Goal: Information Seeking & Learning: Learn about a topic

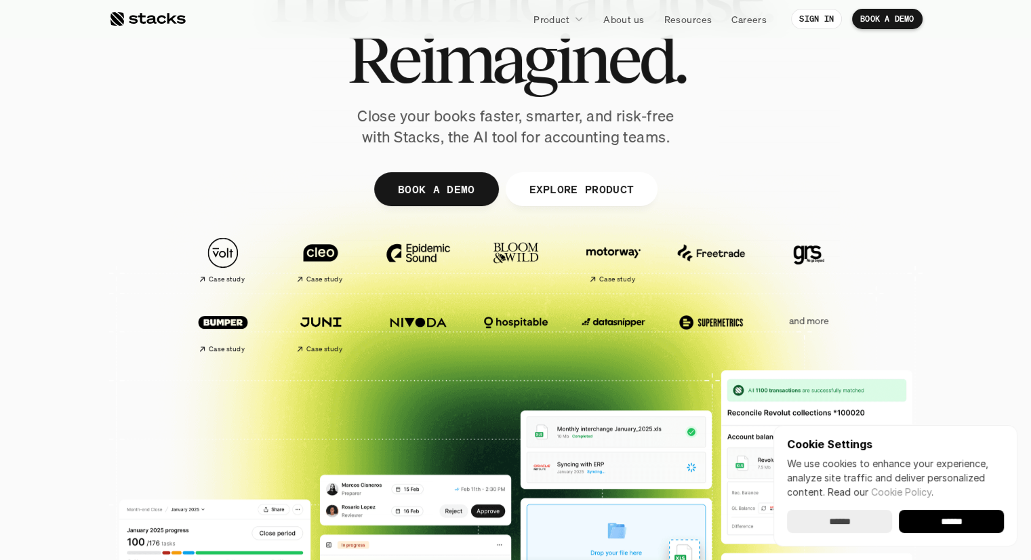
scroll to position [136, 0]
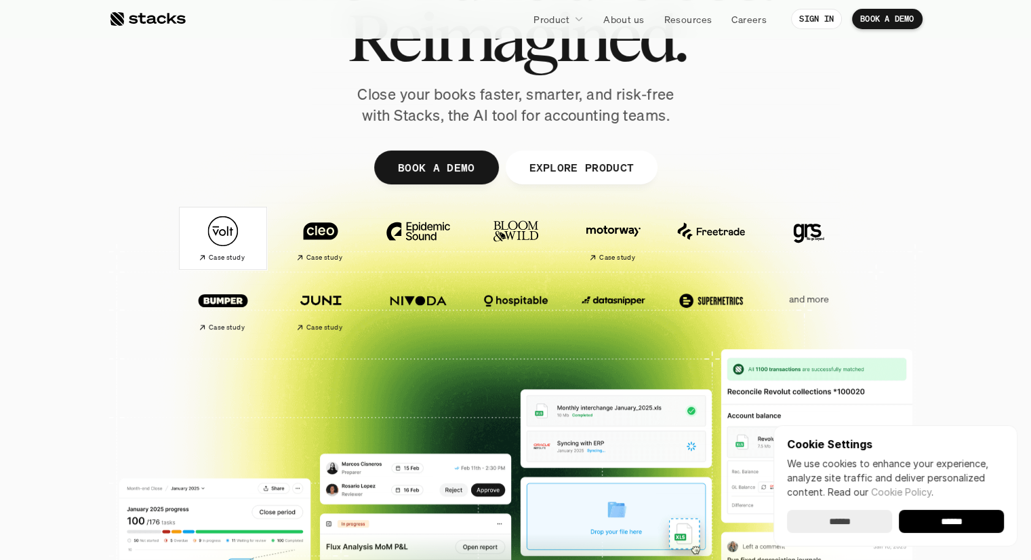
click at [222, 234] on img at bounding box center [223, 231] width 76 height 53
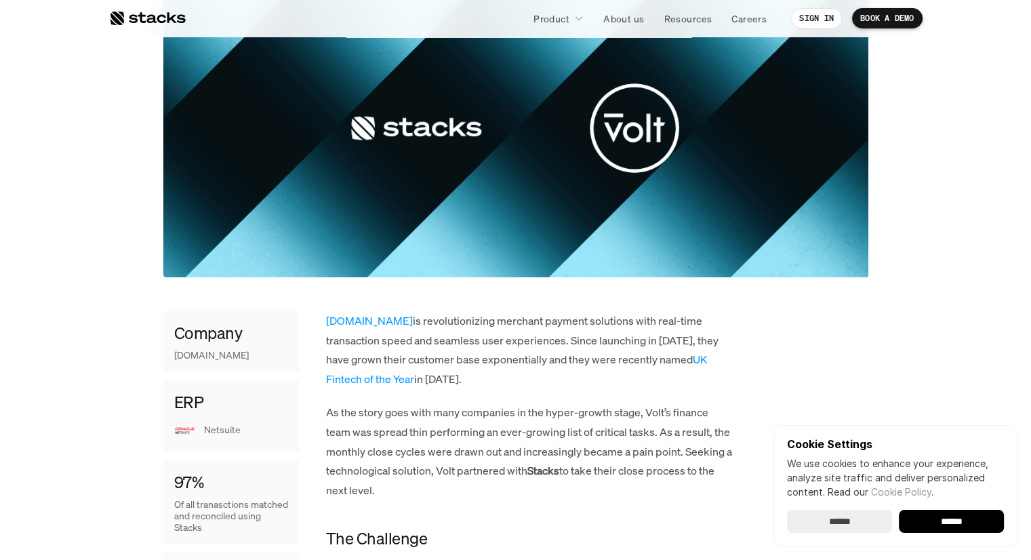
scroll to position [339, 0]
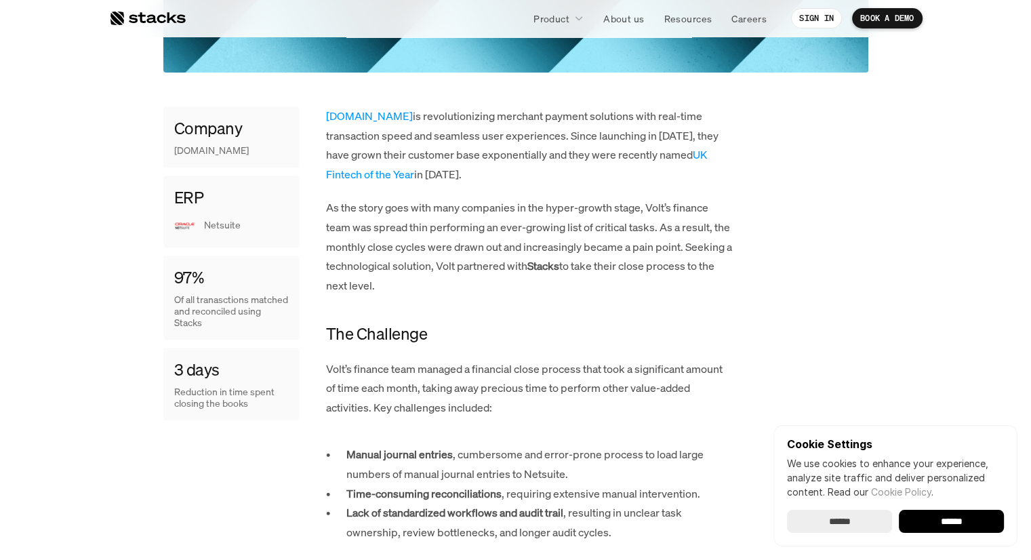
drag, startPoint x: 73, startPoint y: 218, endPoint x: 73, endPoint y: 207, distance: 10.8
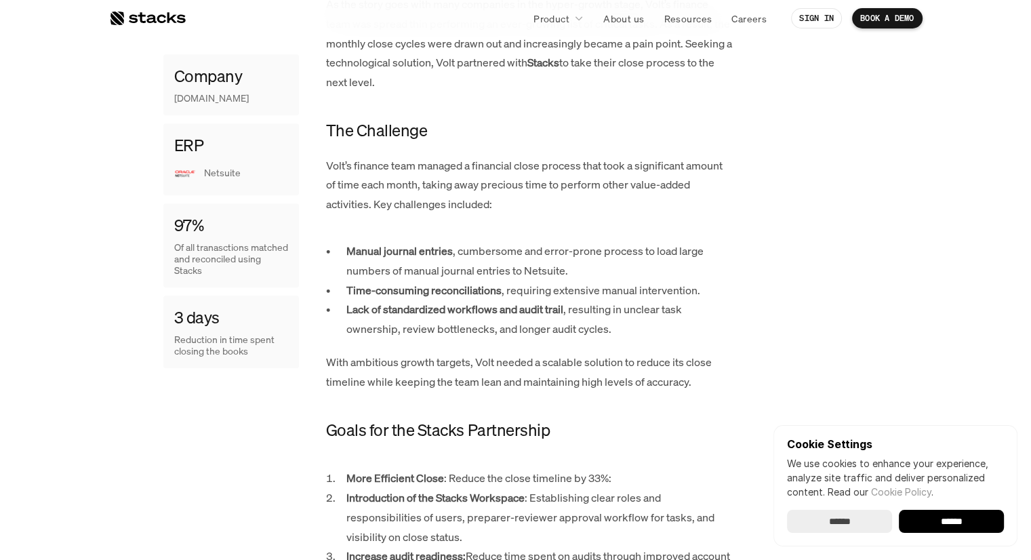
scroll to position [813, 0]
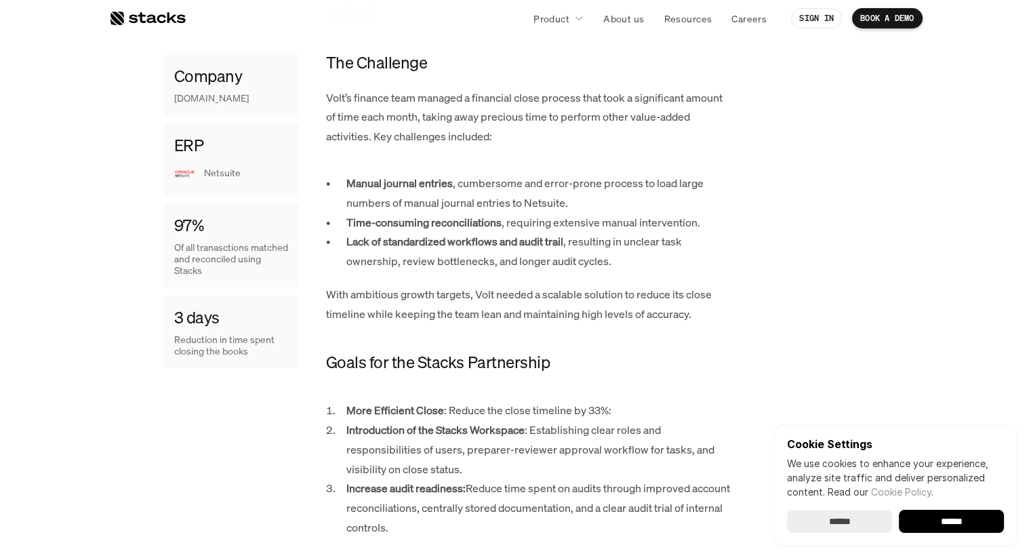
click at [403, 226] on strong "Time-consuming reconciliations" at bounding box center [423, 222] width 155 height 15
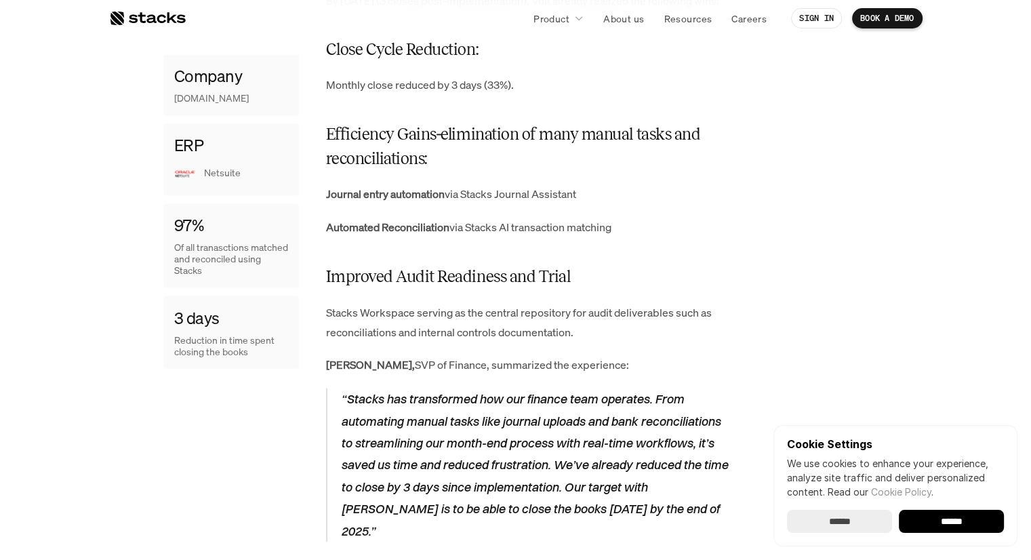
scroll to position [2304, 0]
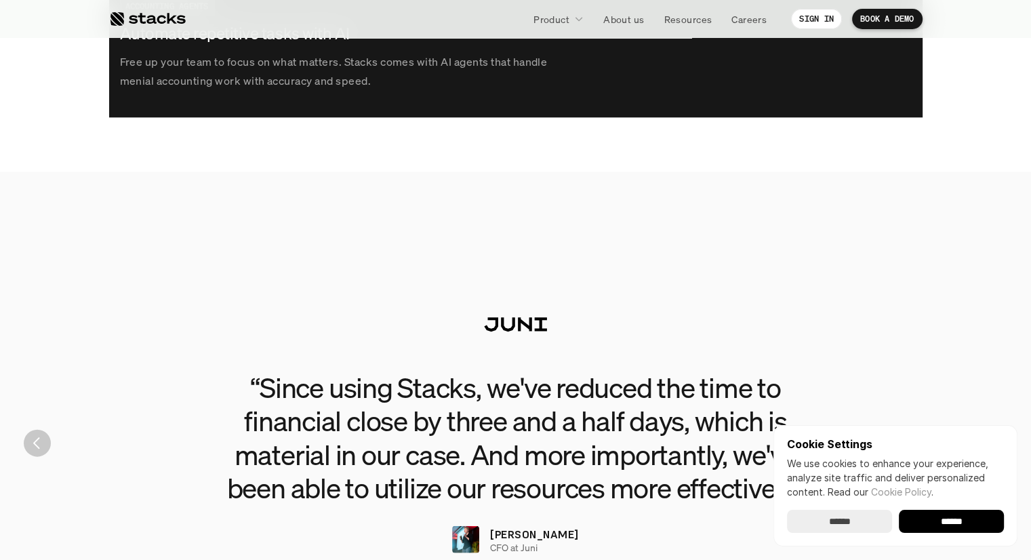
scroll to position [3117, 0]
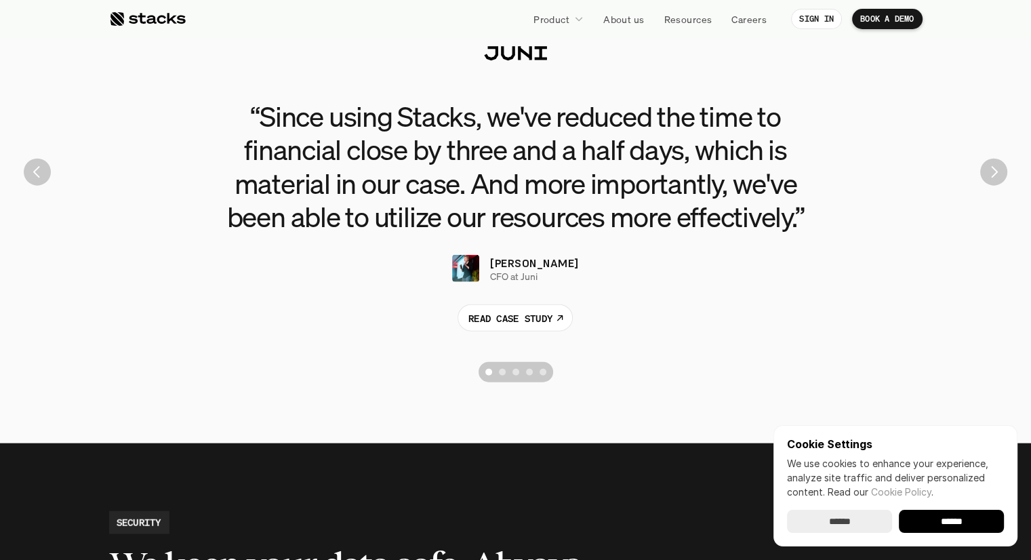
click at [989, 180] on img "Next" at bounding box center [993, 172] width 27 height 27
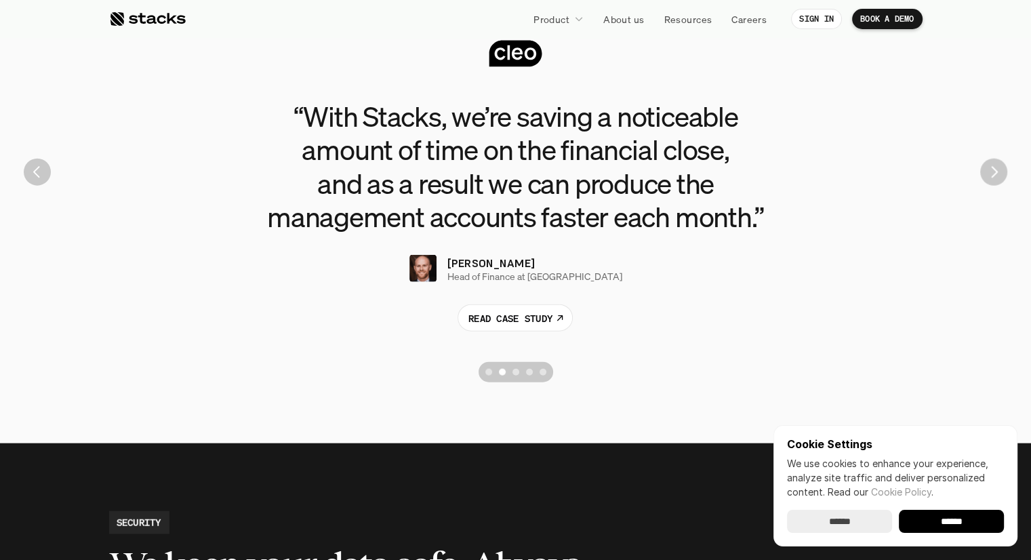
click at [493, 334] on div "“With [PERSON_NAME], we’re saving a noticeable amount of time on the financial …" at bounding box center [515, 172] width 1010 height 434
click at [493, 325] on link "READ CASE STUDY" at bounding box center [514, 317] width 115 height 27
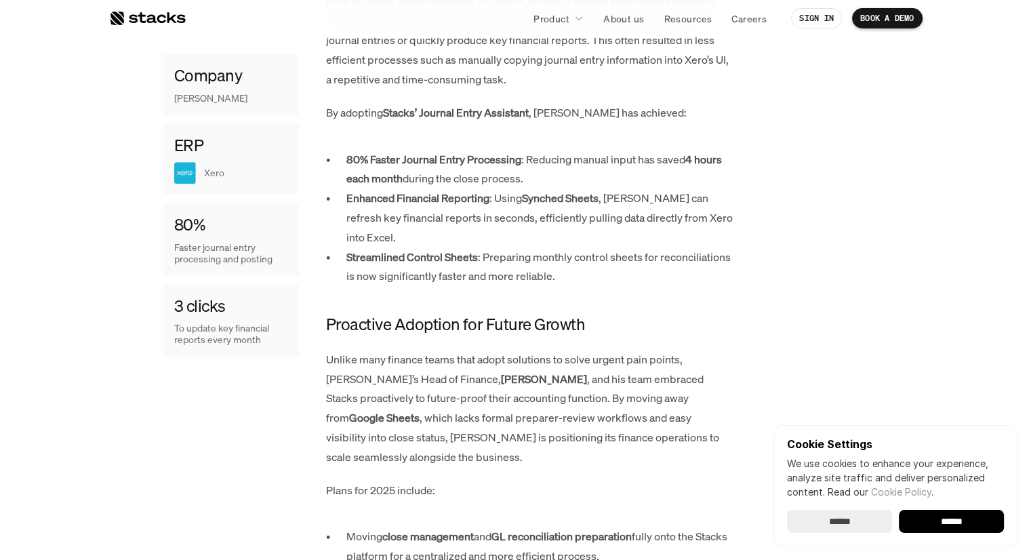
scroll to position [1016, 0]
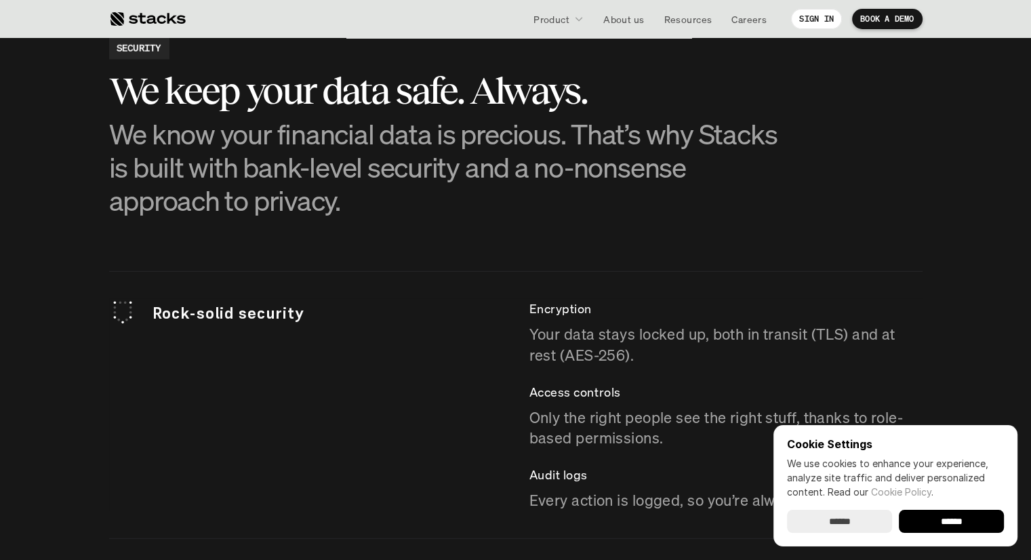
scroll to position [3727, 0]
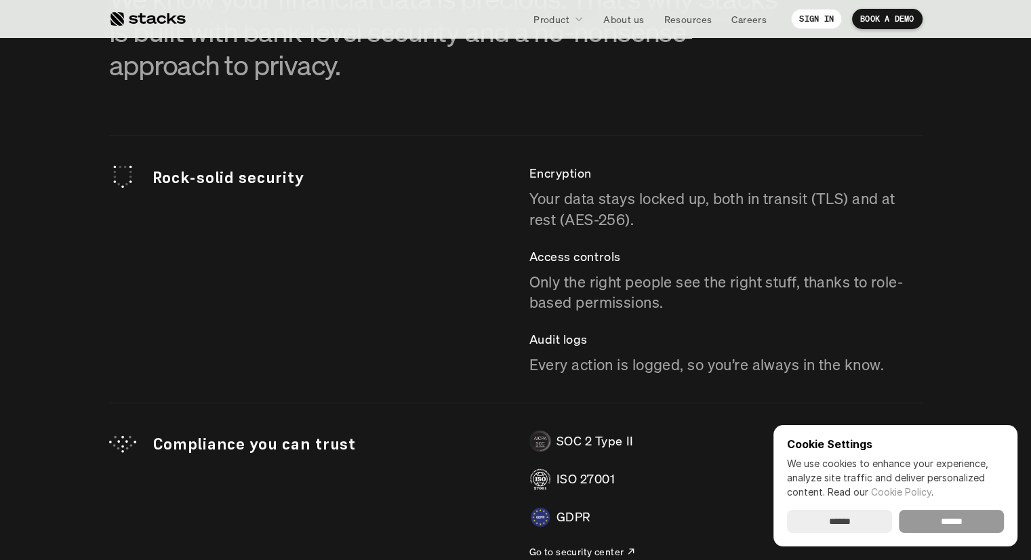
click at [924, 517] on input "******" at bounding box center [950, 521] width 105 height 23
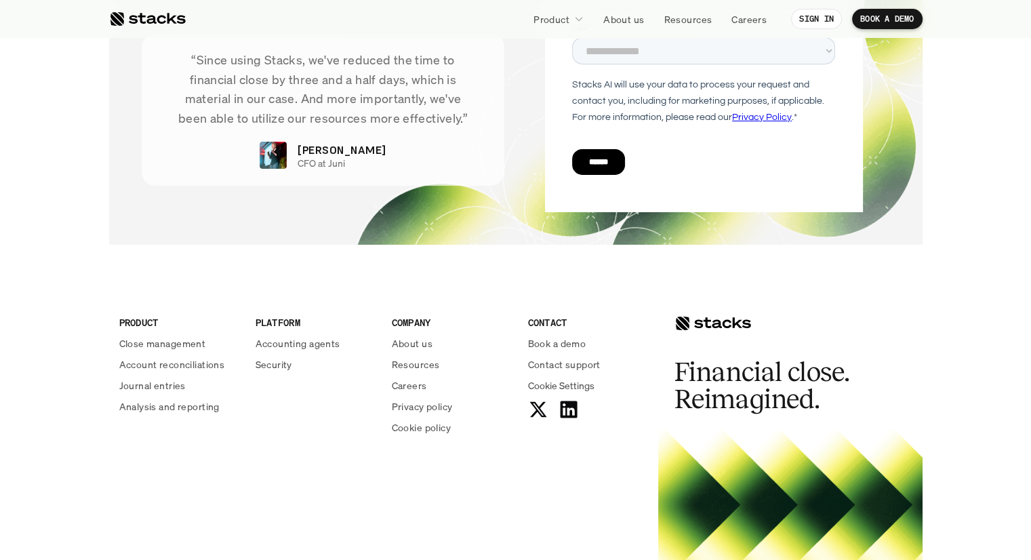
scroll to position [4811, 0]
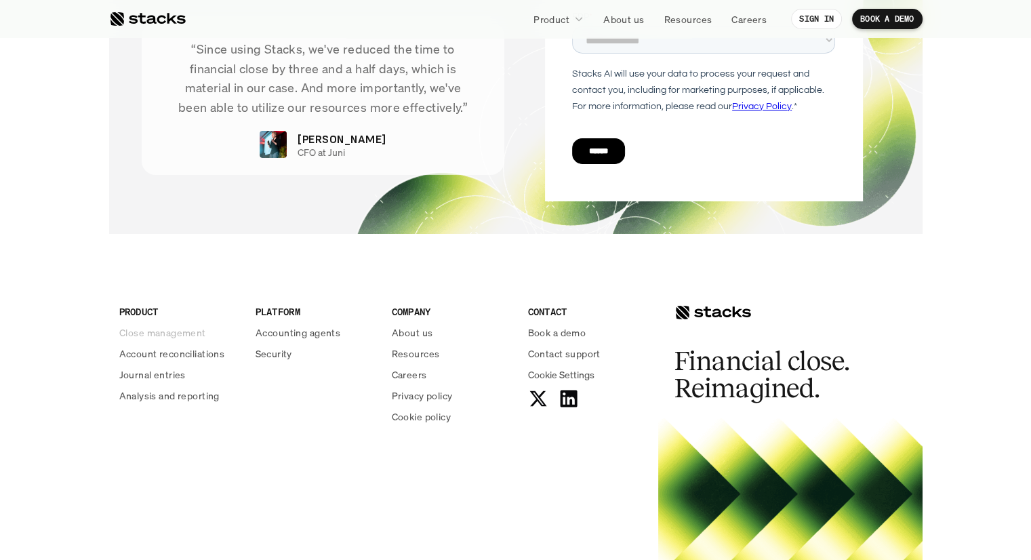
click at [202, 337] on p "Close management" at bounding box center [162, 332] width 87 height 14
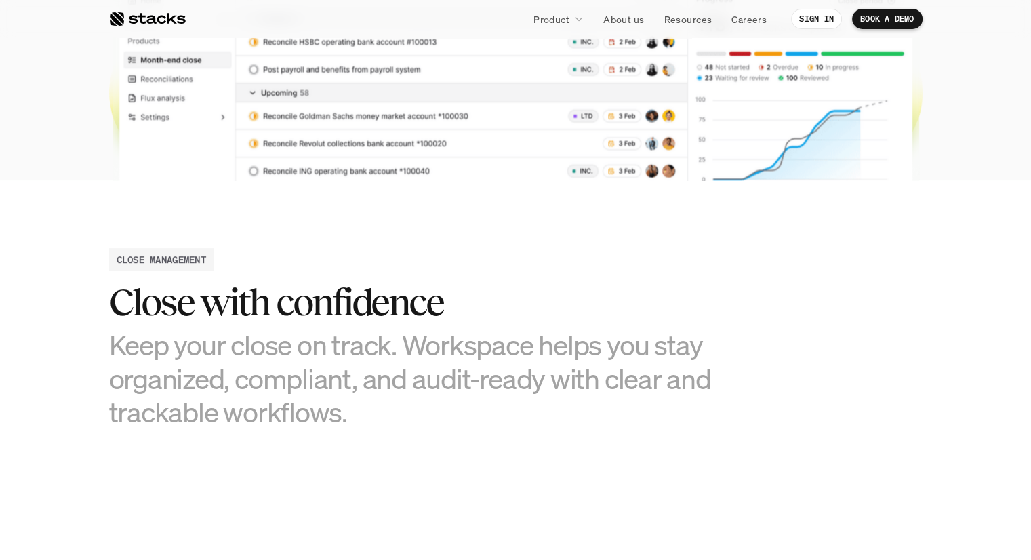
scroll to position [474, 0]
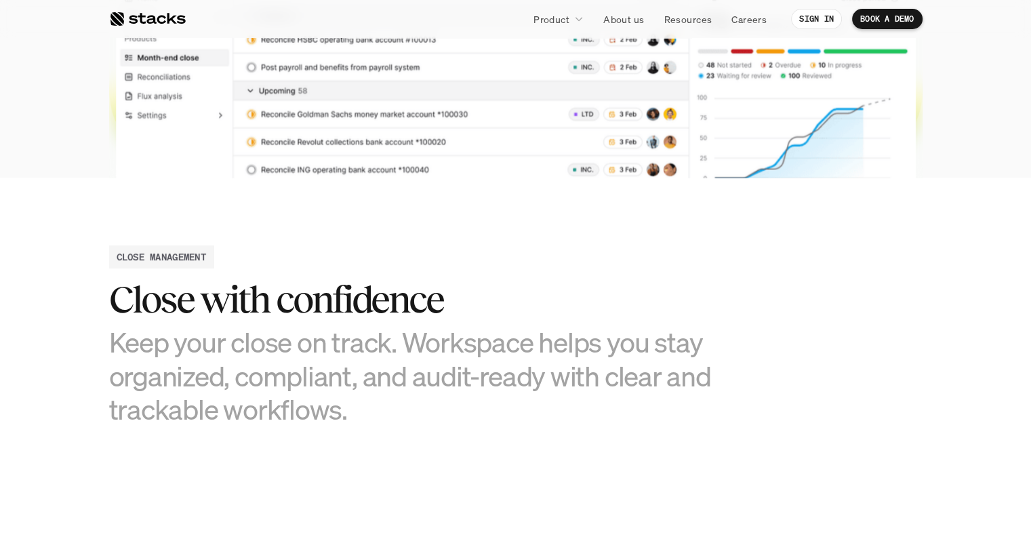
click at [206, 318] on h2 "Close with confidence" at bounding box center [414, 299] width 610 height 42
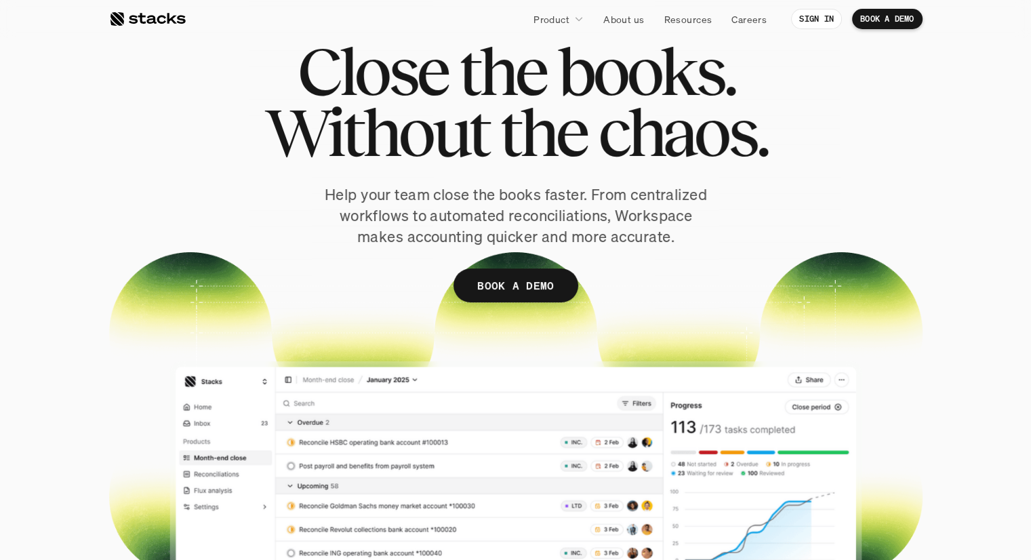
scroll to position [0, 0]
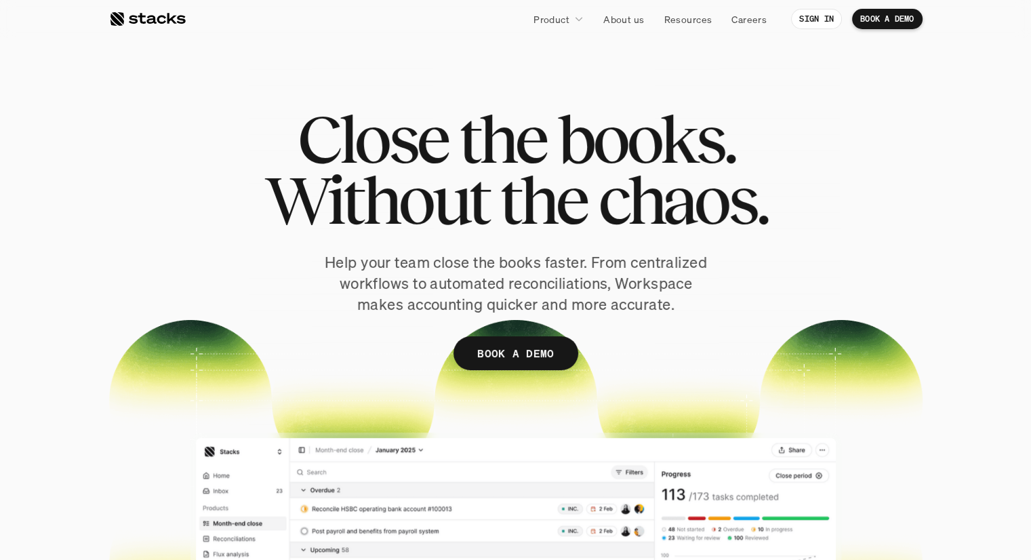
click at [146, 15] on div at bounding box center [147, 19] width 77 height 16
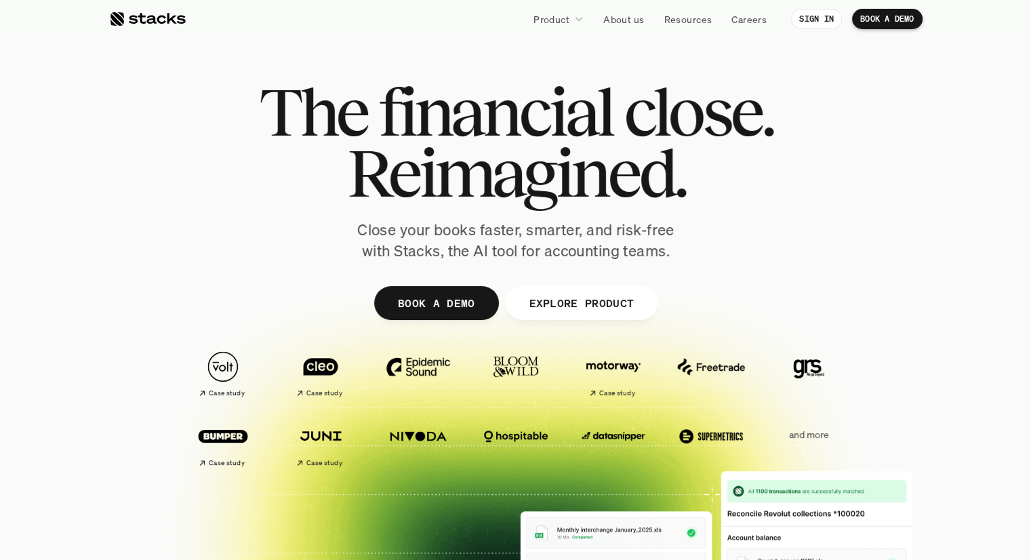
click at [396, 113] on span "financial" at bounding box center [495, 111] width 234 height 61
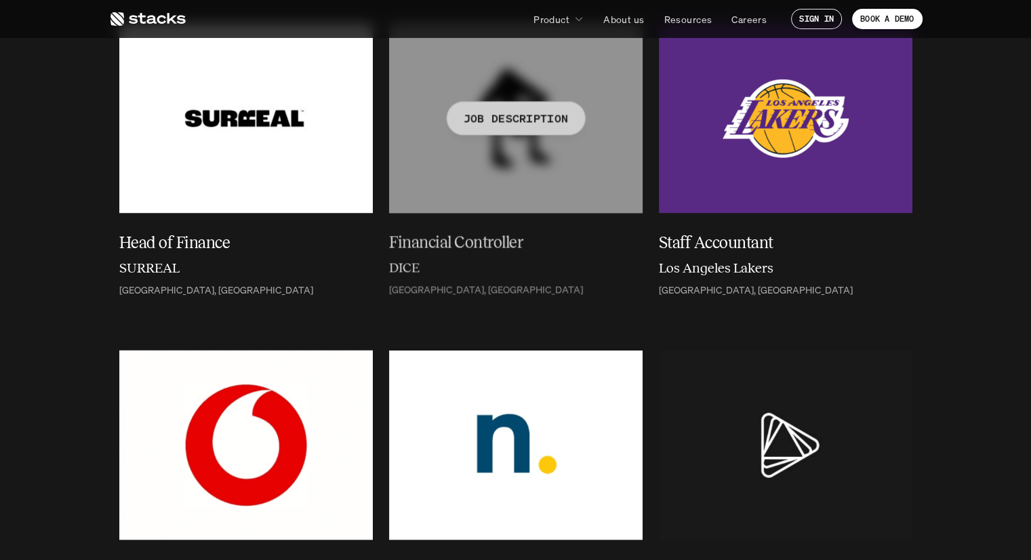
scroll to position [2439, 0]
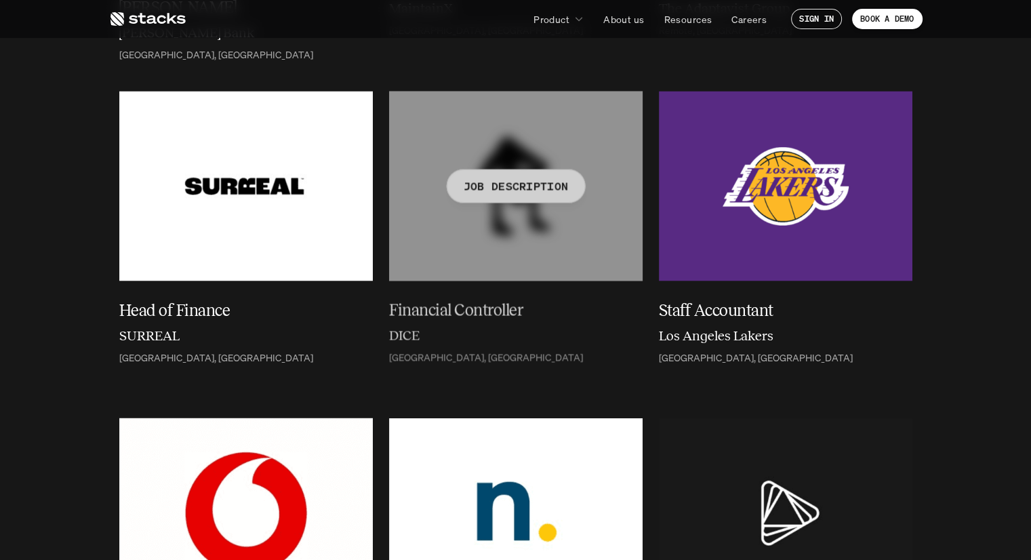
click at [490, 216] on div at bounding box center [515, 186] width 253 height 190
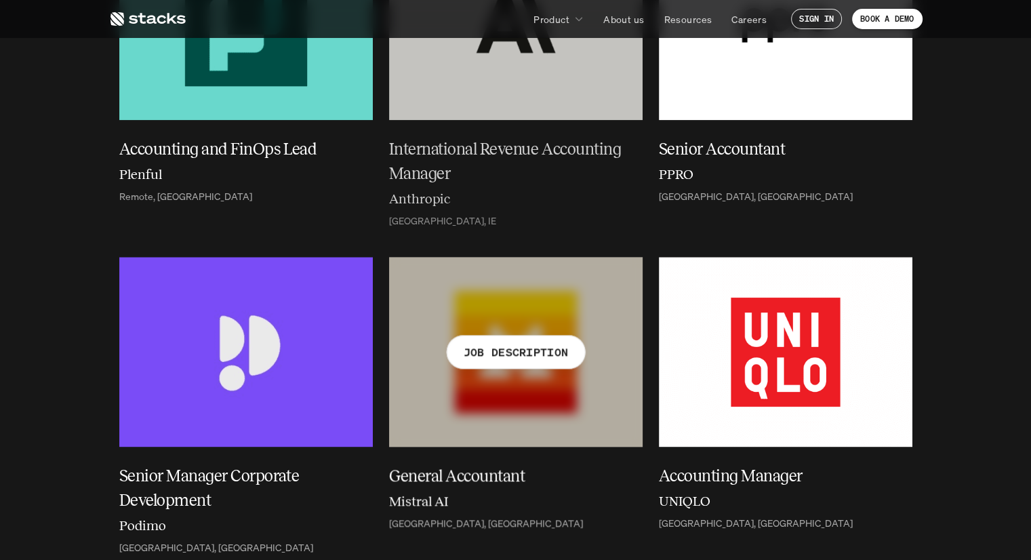
scroll to position [1084, 0]
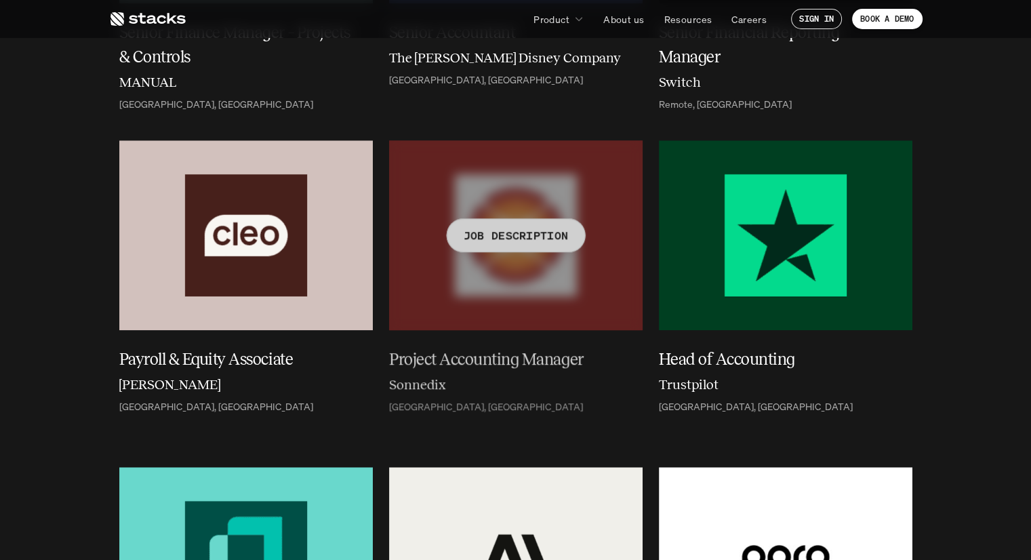
click at [475, 310] on div at bounding box center [515, 235] width 253 height 190
